Goal: Transaction & Acquisition: Purchase product/service

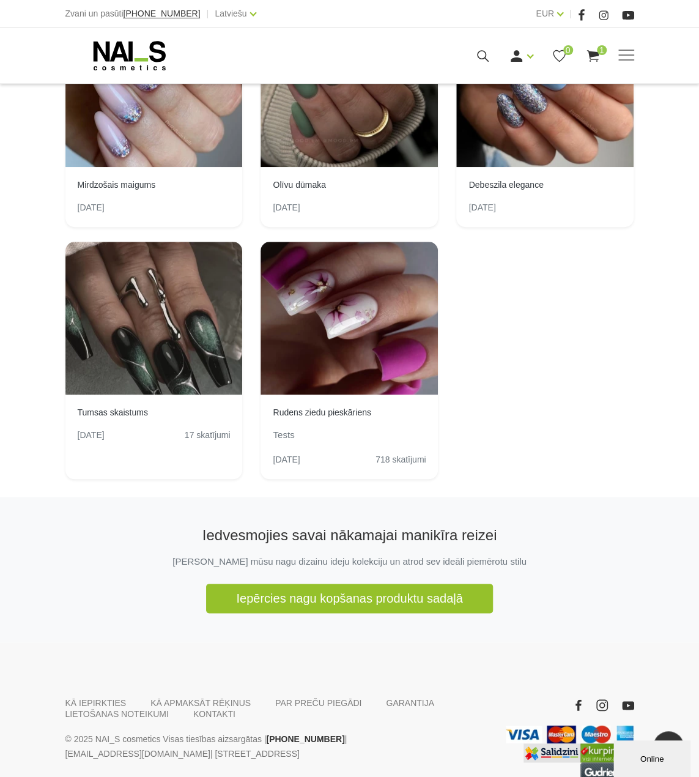
scroll to position [183, 0]
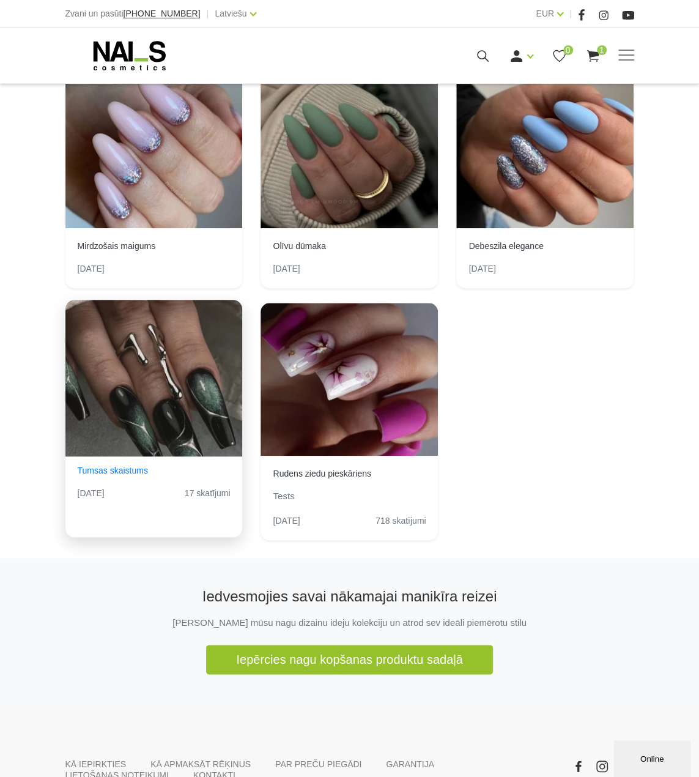
click at [111, 387] on div "View Idea" at bounding box center [153, 376] width 177 height 153
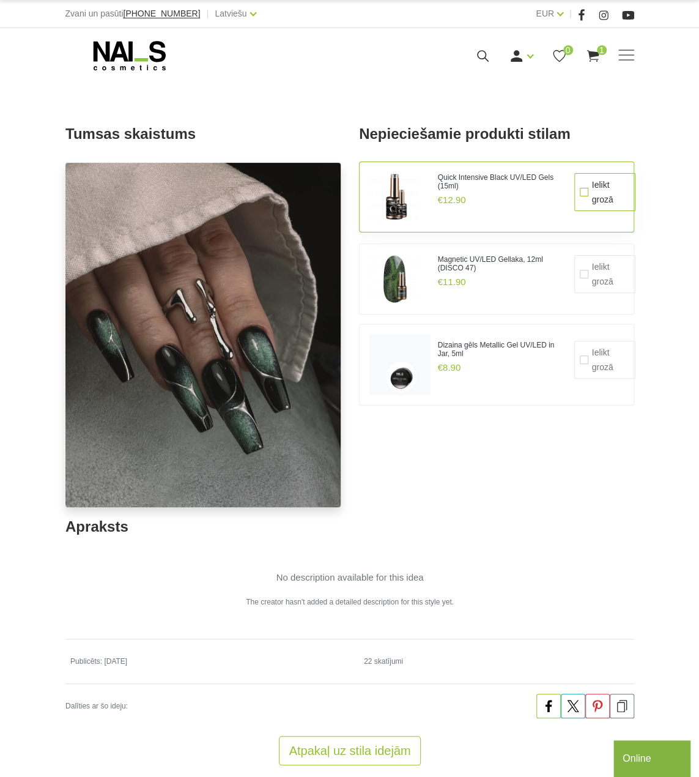
click at [584, 199] on label "Ielikt grozā" at bounding box center [604, 192] width 61 height 38
click at [574, 173] on input "Ielikt grozā" at bounding box center [574, 173] width 0 height 0
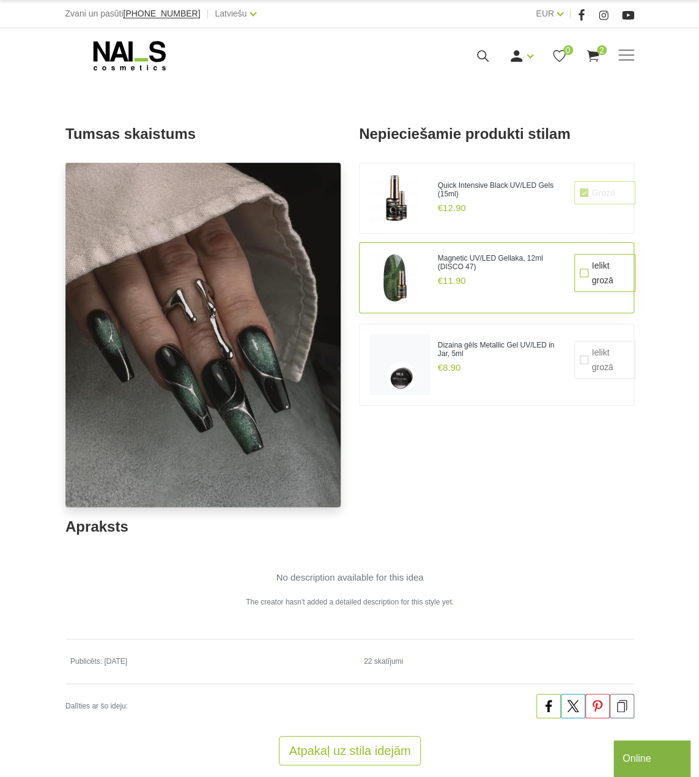
click at [588, 271] on label "Ielikt grozā" at bounding box center [604, 272] width 61 height 38
click at [574, 253] on input "Ielikt grozā" at bounding box center [574, 253] width 0 height 0
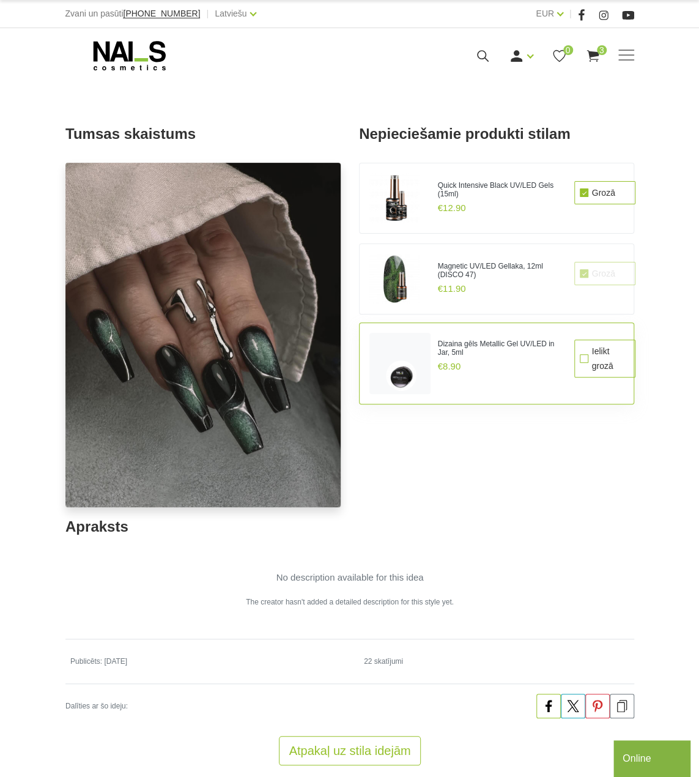
click at [585, 359] on label "Ielikt grozā" at bounding box center [604, 358] width 61 height 38
click at [574, 339] on input "Ielikt grozā" at bounding box center [574, 339] width 0 height 0
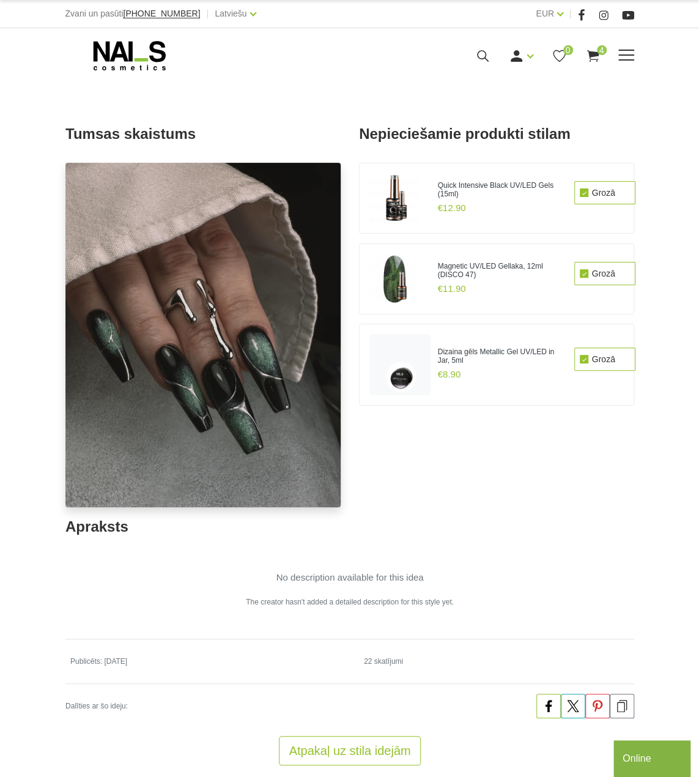
click at [588, 64] on div "Manikīrs Gēllakas Bāzes, topi un praimeri Gēlu sistēmas Dizaina sistēmas Dažādi…" at bounding box center [349, 55] width 569 height 31
click at [592, 49] on icon at bounding box center [592, 55] width 15 height 15
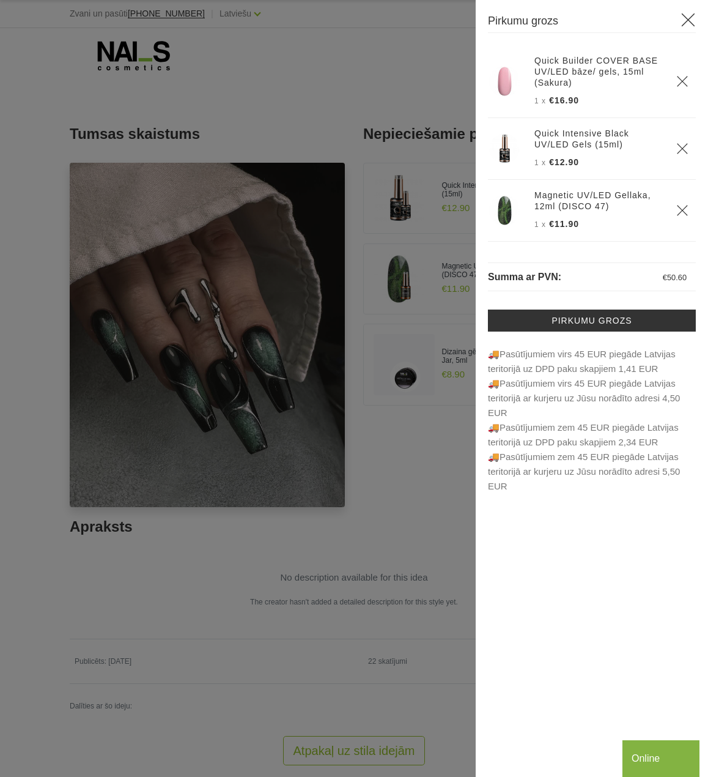
click at [684, 21] on icon at bounding box center [688, 19] width 15 height 15
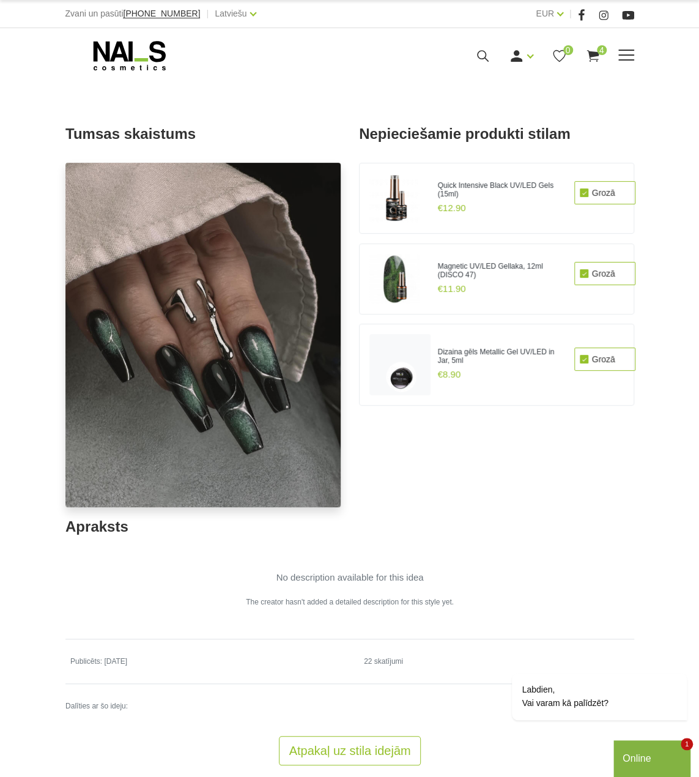
click at [123, 50] on use at bounding box center [129, 55] width 72 height 29
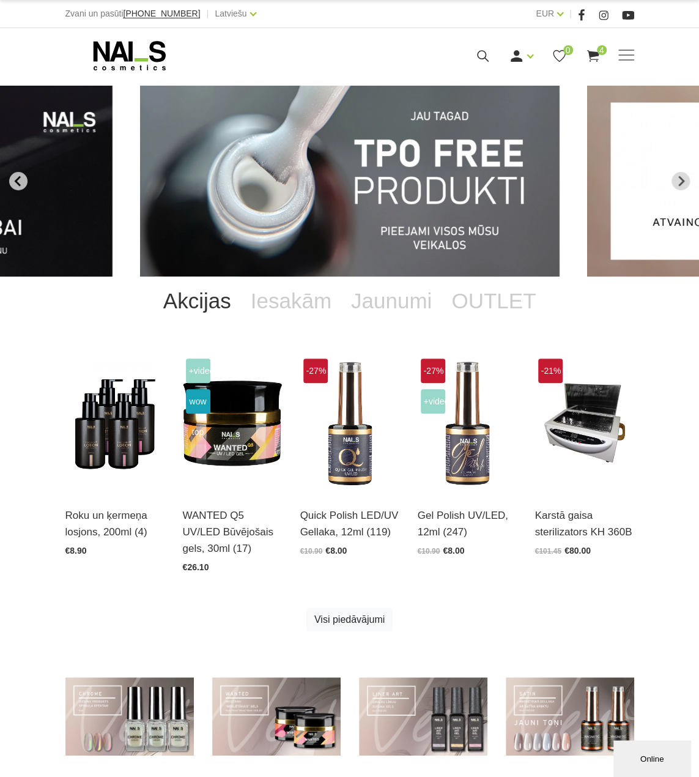
click at [21, 182] on icon "Go to last slide" at bounding box center [18, 180] width 11 height 11
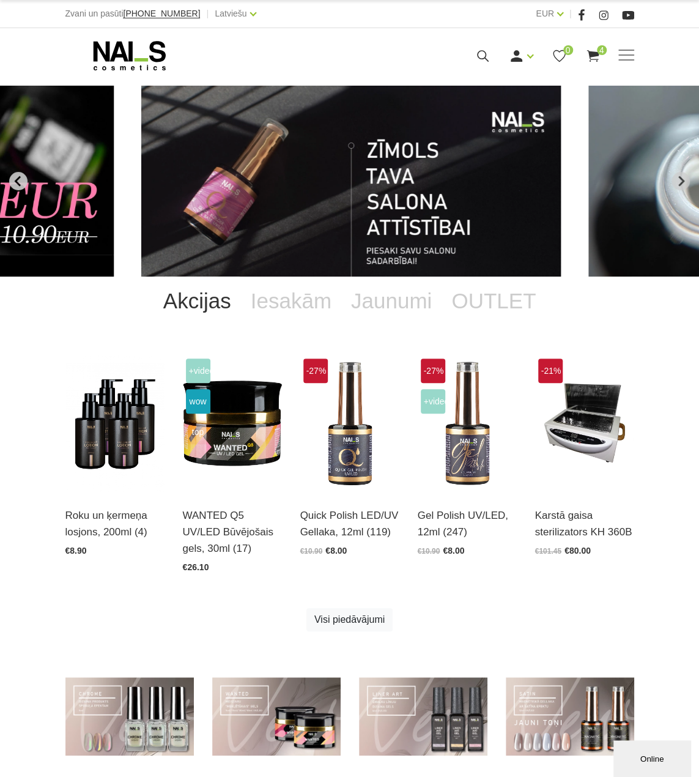
click at [21, 182] on icon "Previous slide" at bounding box center [18, 180] width 11 height 11
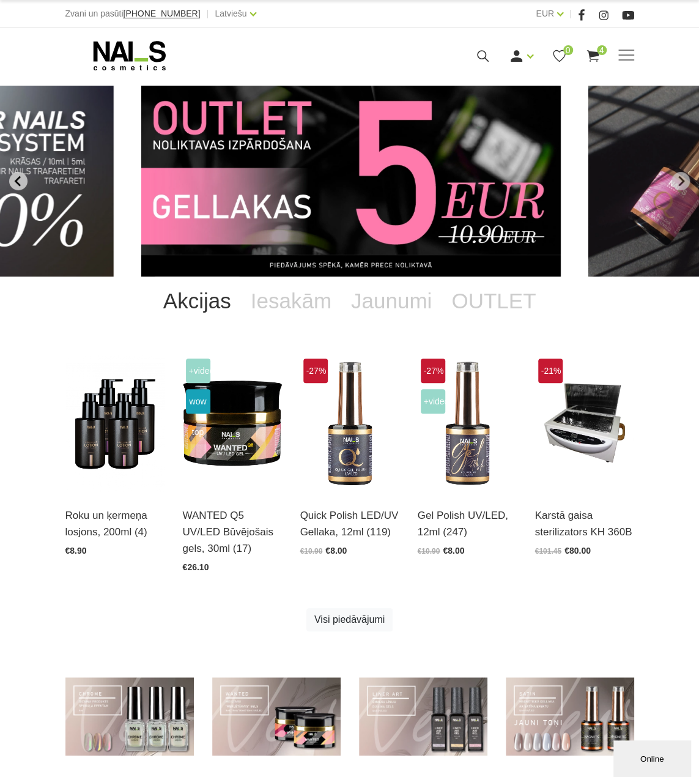
click at [21, 182] on icon "Previous slide" at bounding box center [18, 180] width 11 height 11
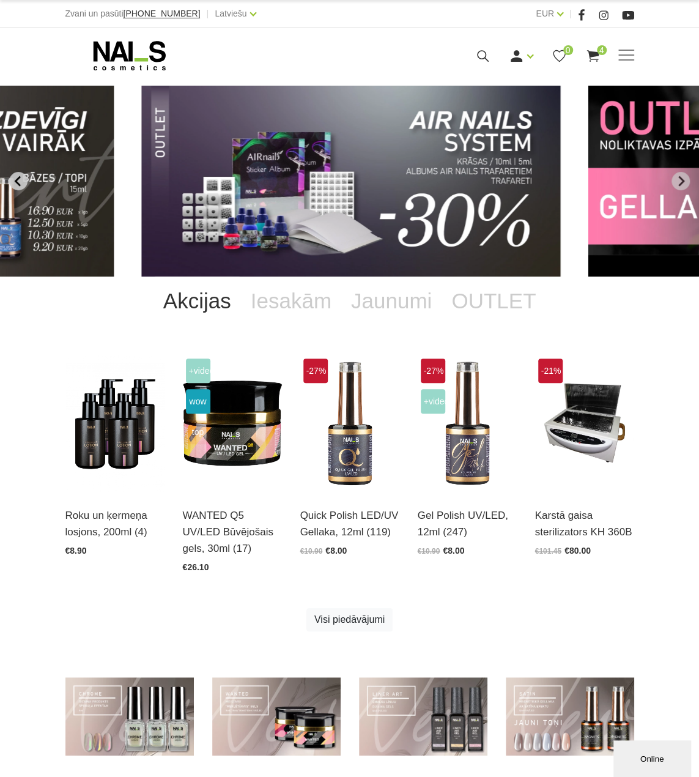
click at [21, 182] on icon "Previous slide" at bounding box center [18, 180] width 11 height 11
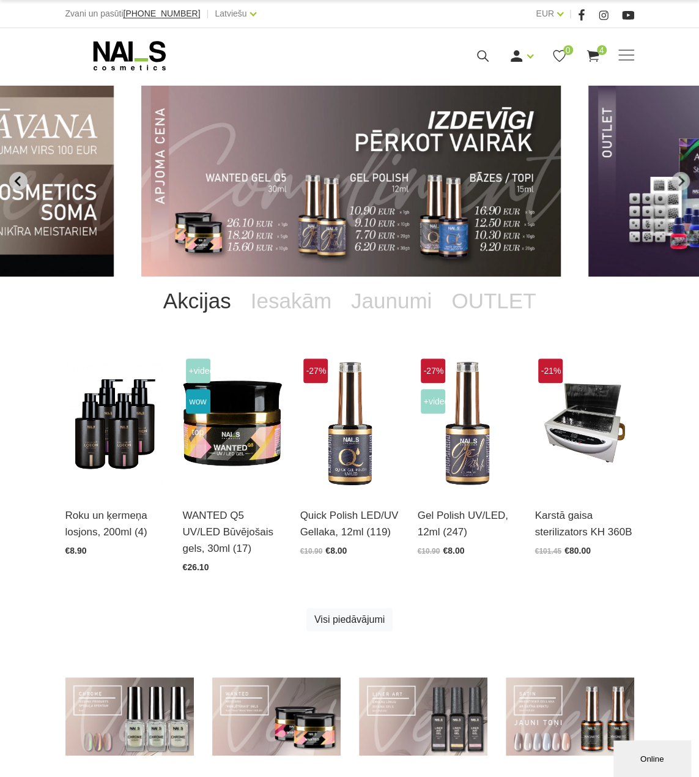
click at [21, 182] on icon "Previous slide" at bounding box center [18, 180] width 11 height 11
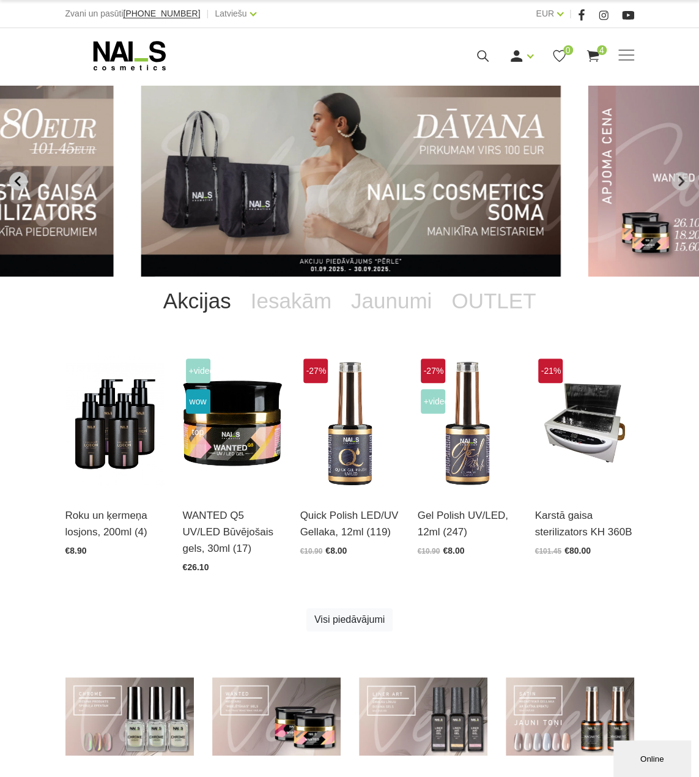
click at [21, 182] on icon "Previous slide" at bounding box center [18, 180] width 11 height 11
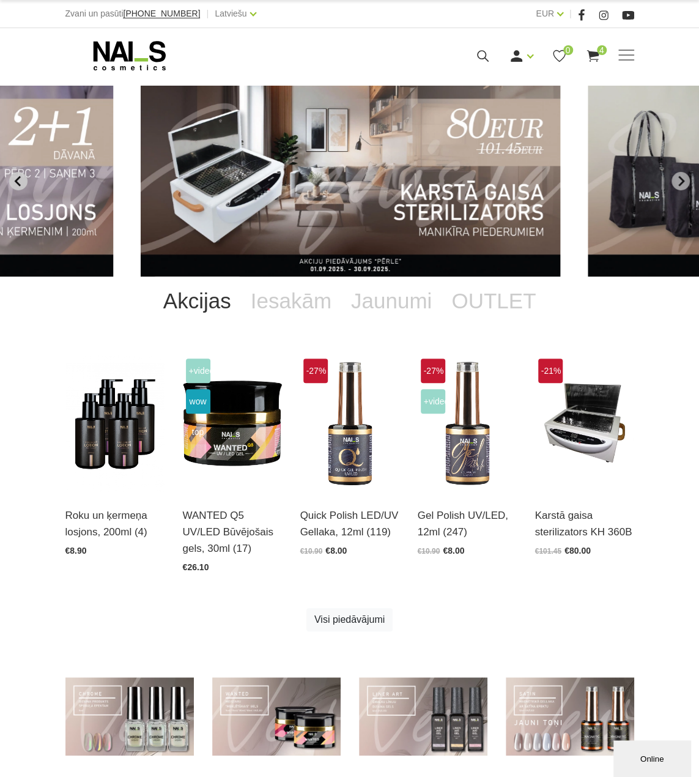
click at [21, 182] on icon "Previous slide" at bounding box center [18, 180] width 11 height 11
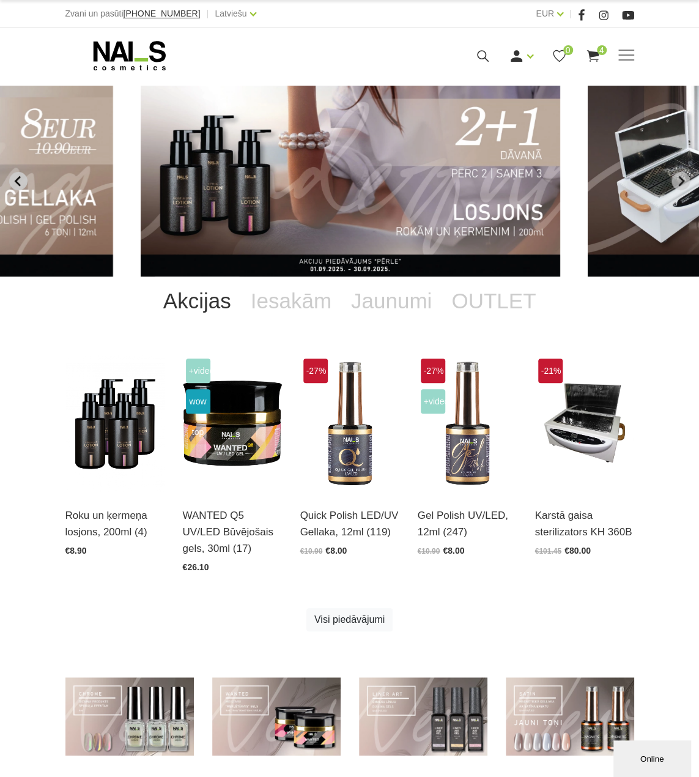
click at [21, 182] on icon "Previous slide" at bounding box center [18, 180] width 11 height 11
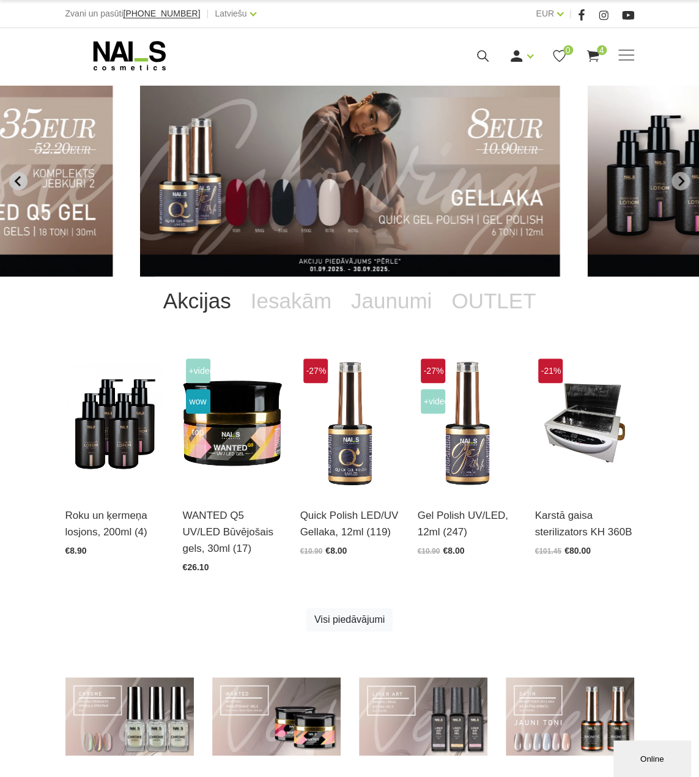
click at [21, 182] on icon "Previous slide" at bounding box center [18, 180] width 11 height 11
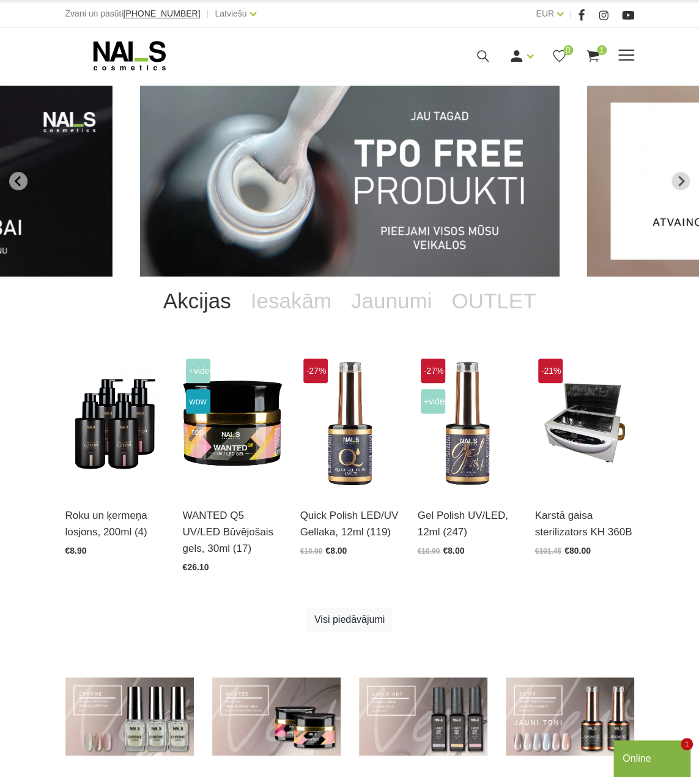
click at [147, 61] on use at bounding box center [129, 55] width 72 height 29
click at [302, 301] on link "Iesakām" at bounding box center [291, 300] width 100 height 49
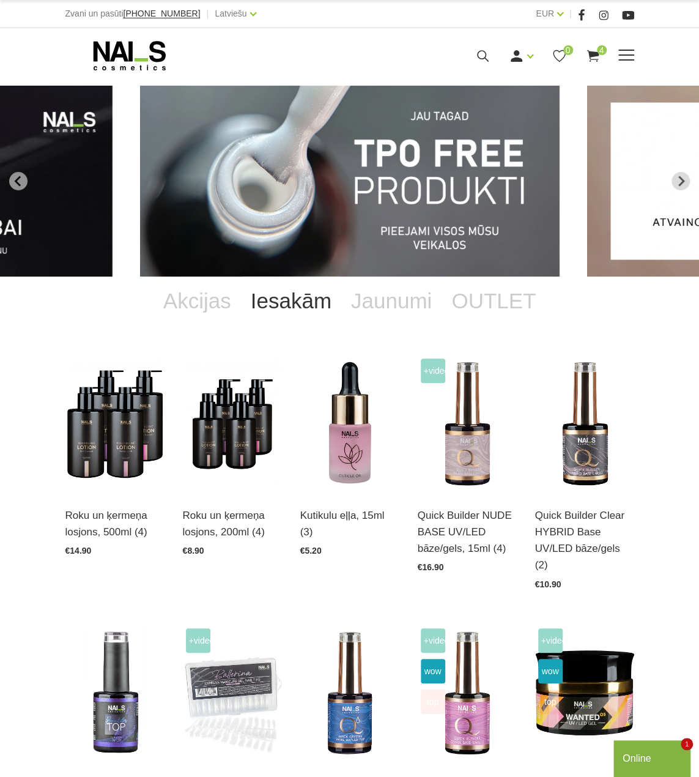
click at [112, 54] on use at bounding box center [129, 55] width 72 height 29
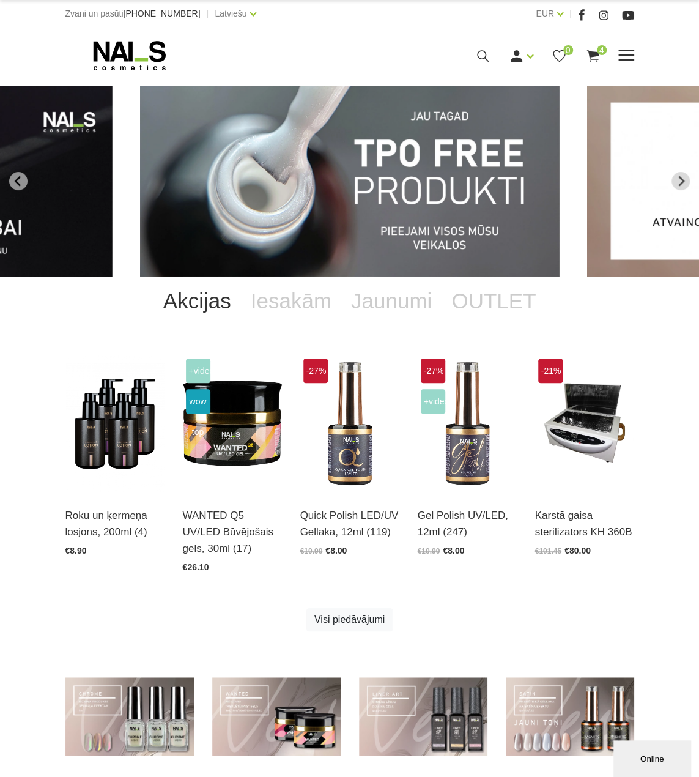
click at [617, 56] on div "Ienākt Reģistrēties 0 4" at bounding box center [463, 55] width 341 height 15
click at [627, 58] on span at bounding box center [626, 56] width 16 height 12
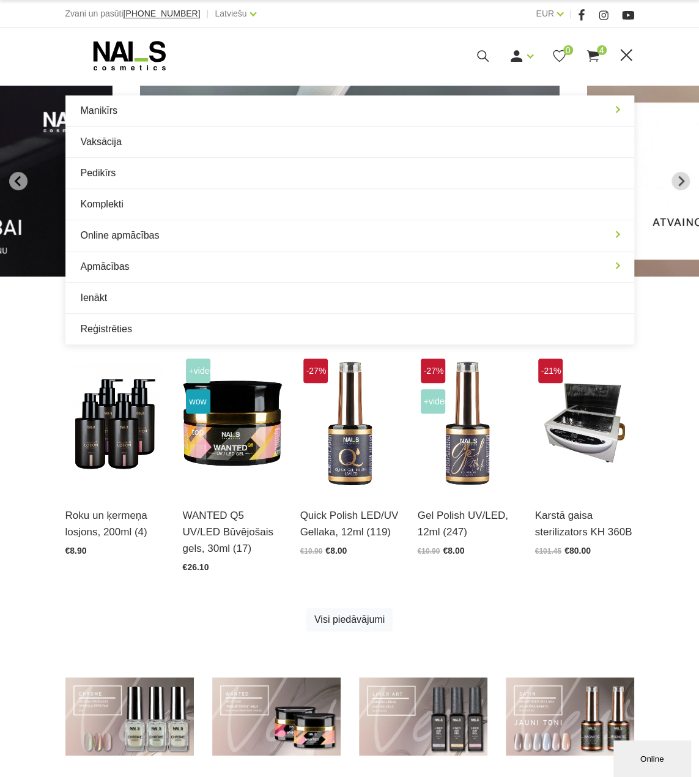
click at [266, 59] on div at bounding box center [178, 55] width 227 height 31
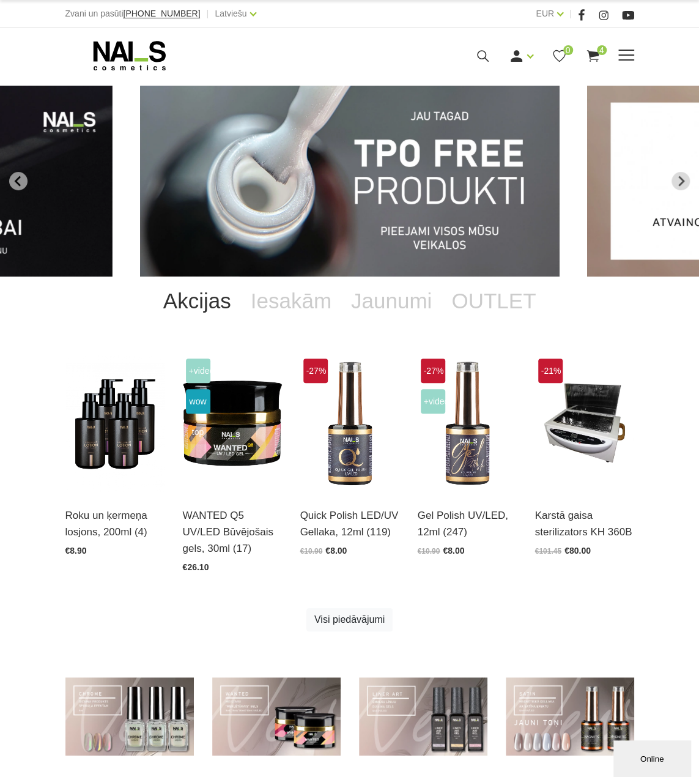
click at [593, 57] on icon at bounding box center [592, 55] width 15 height 15
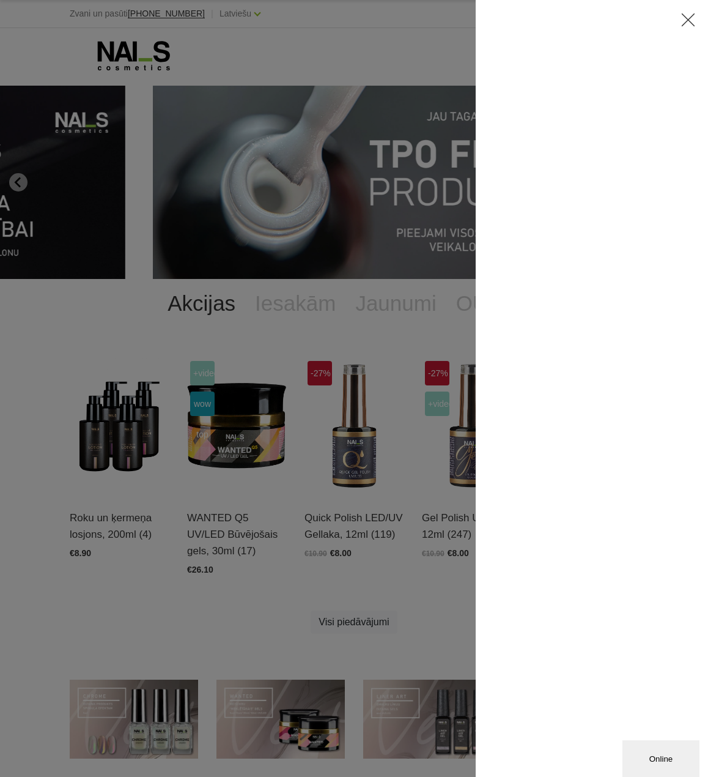
click at [690, 18] on icon at bounding box center [688, 19] width 15 height 15
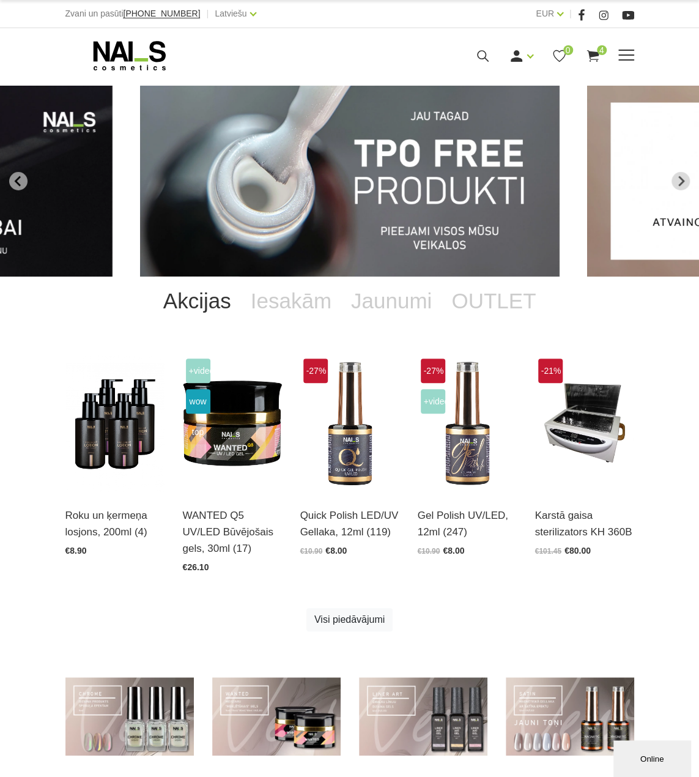
click at [127, 42] on icon at bounding box center [129, 55] width 128 height 31
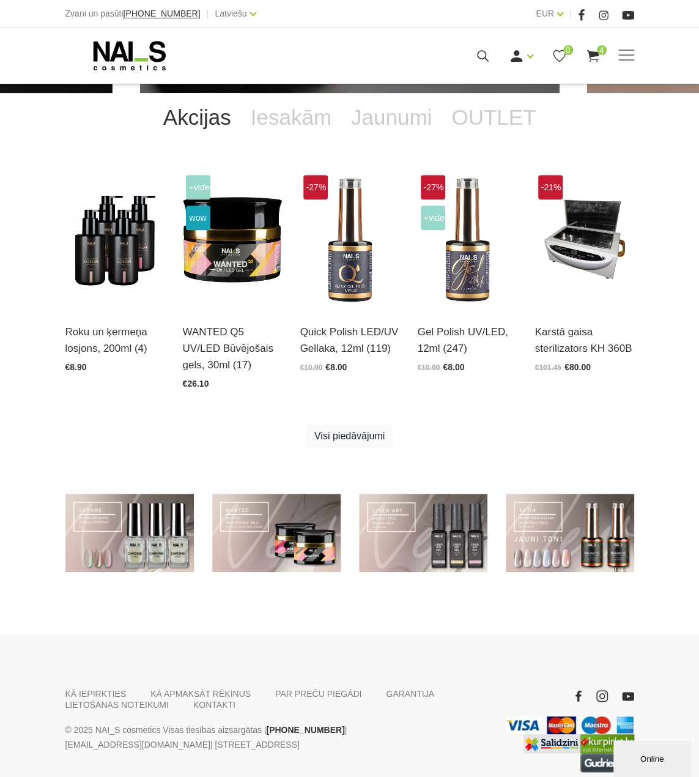
scroll to position [240, 0]
